Goal: Transaction & Acquisition: Subscribe to service/newsletter

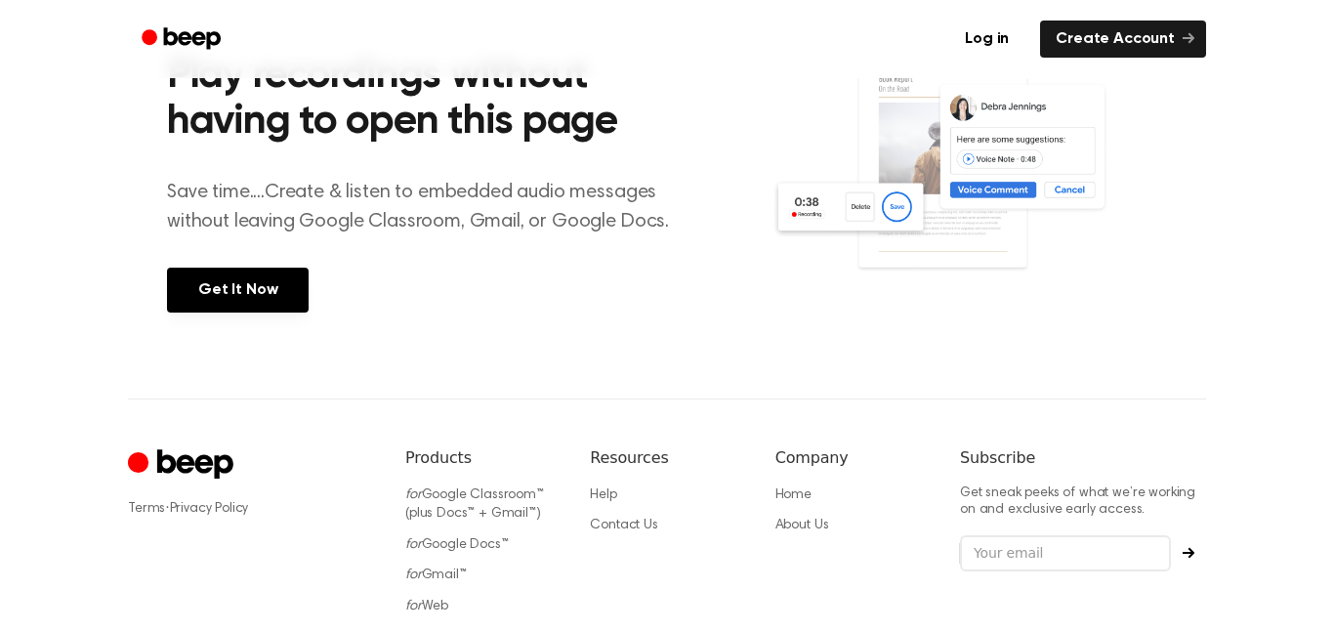
scroll to position [778, 0]
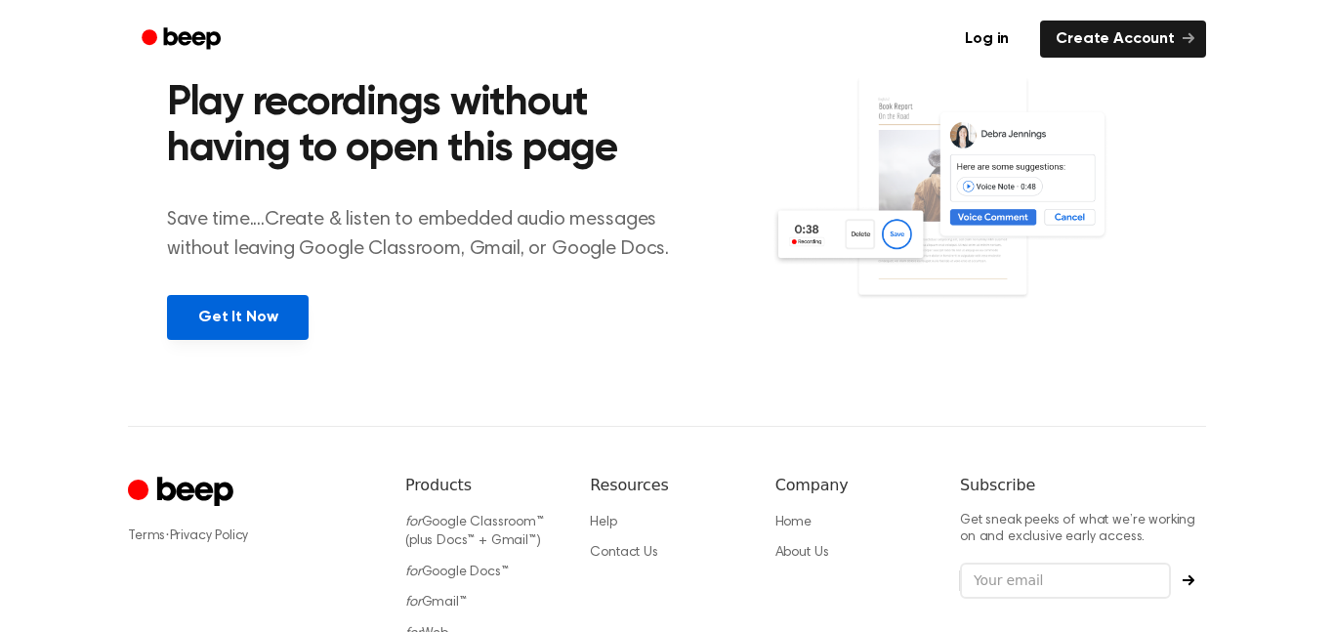
click at [273, 311] on link "Get It Now" at bounding box center [238, 317] width 142 height 45
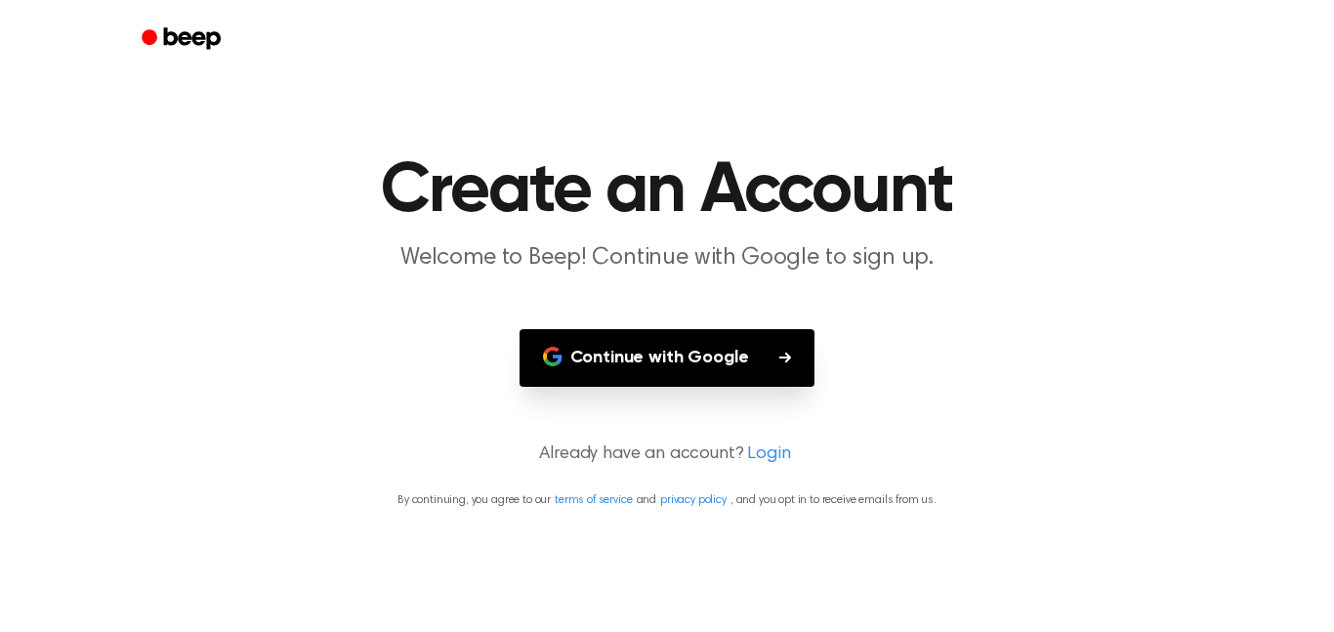
click at [665, 379] on button "Continue with Google" at bounding box center [668, 358] width 296 height 58
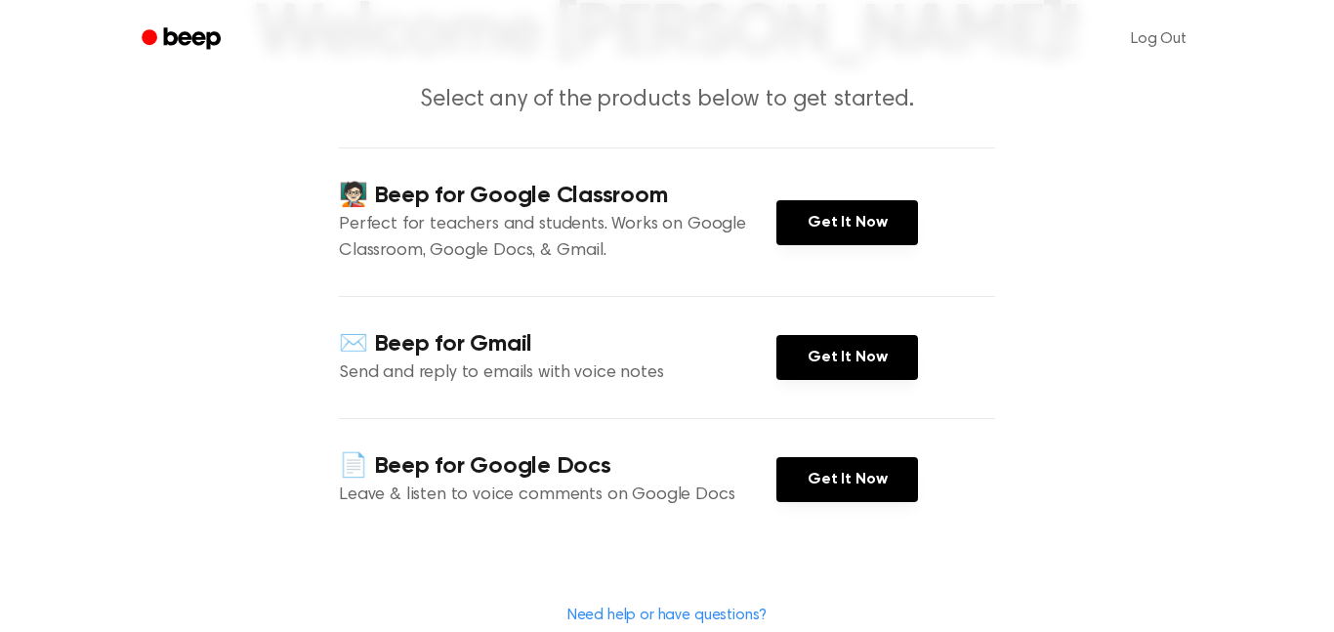
scroll to position [159, 0]
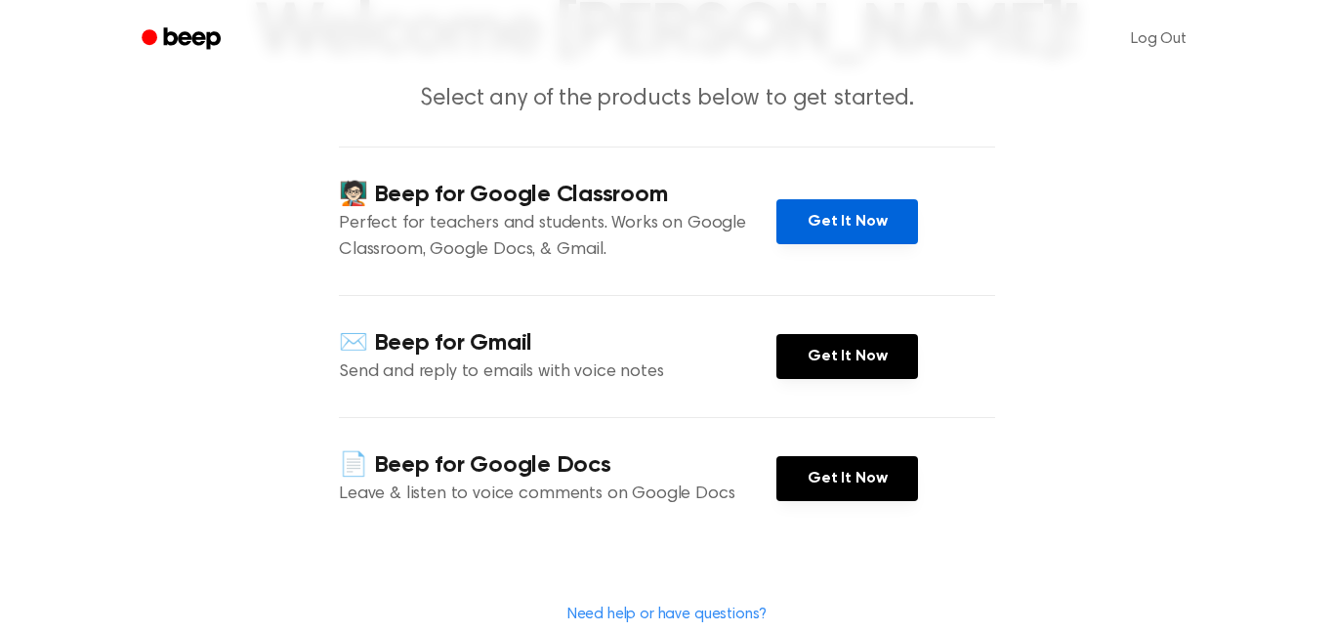
click at [808, 233] on link "Get It Now" at bounding box center [847, 221] width 142 height 45
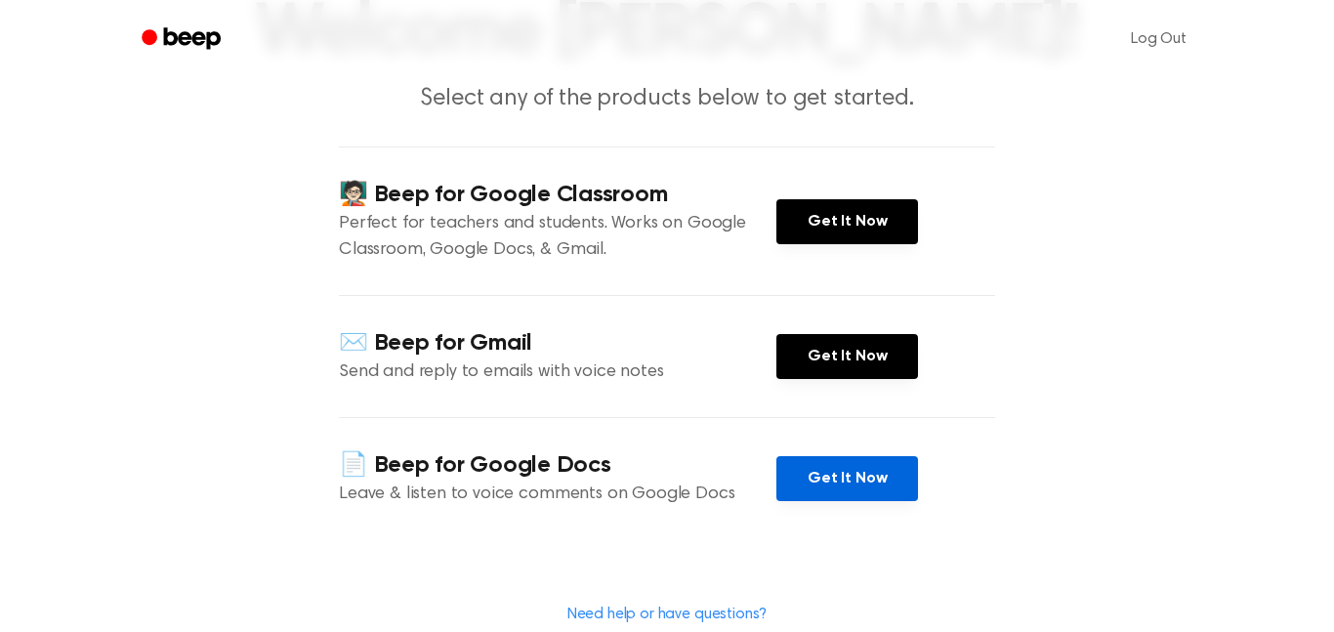
click at [793, 488] on link "Get It Now" at bounding box center [847, 478] width 142 height 45
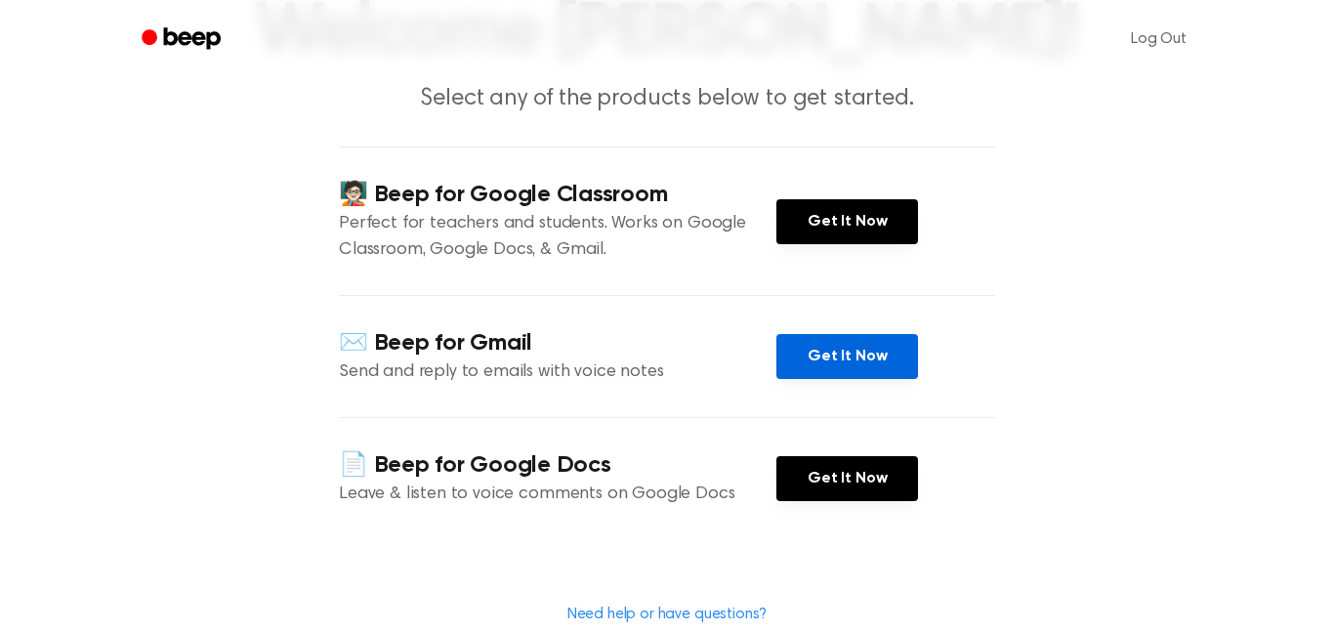
click at [831, 357] on link "Get It Now" at bounding box center [847, 356] width 142 height 45
